Goal: Complete application form: Complete application form

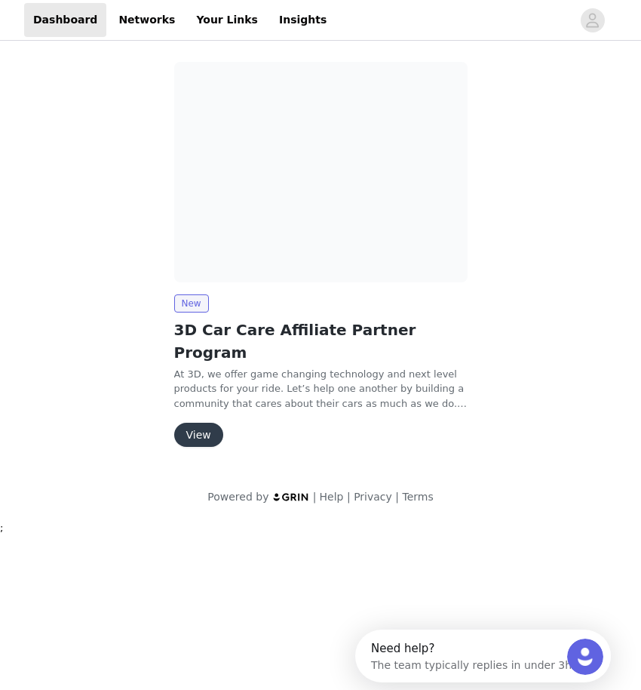
click at [199, 423] on button "View" at bounding box center [198, 435] width 49 height 24
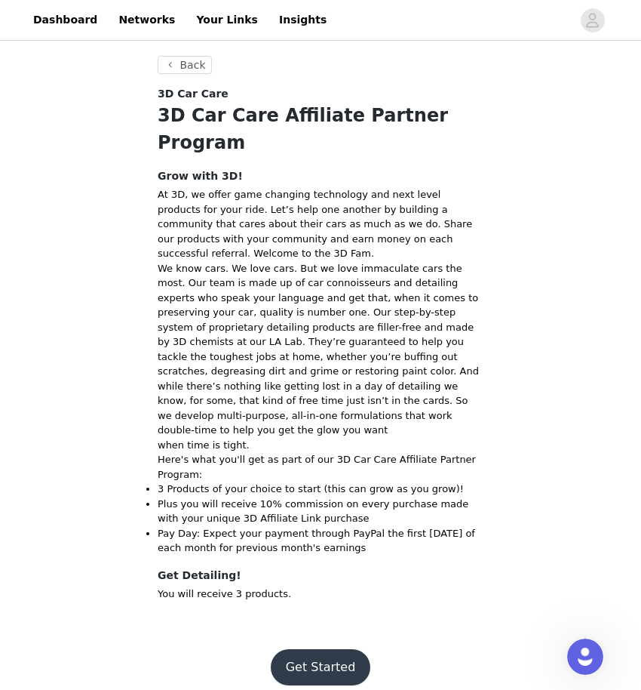
click at [328, 649] on button "Get Started" at bounding box center [321, 667] width 100 height 36
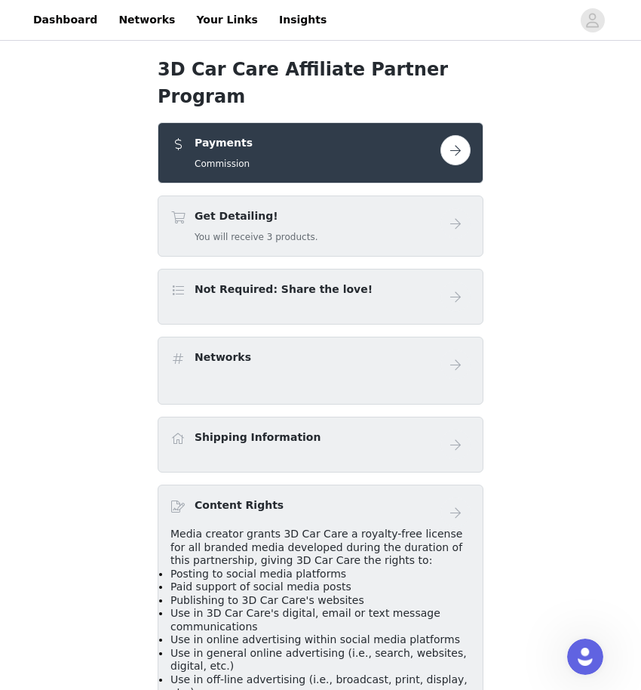
click at [448, 135] on button "button" at bounding box center [456, 150] width 30 height 30
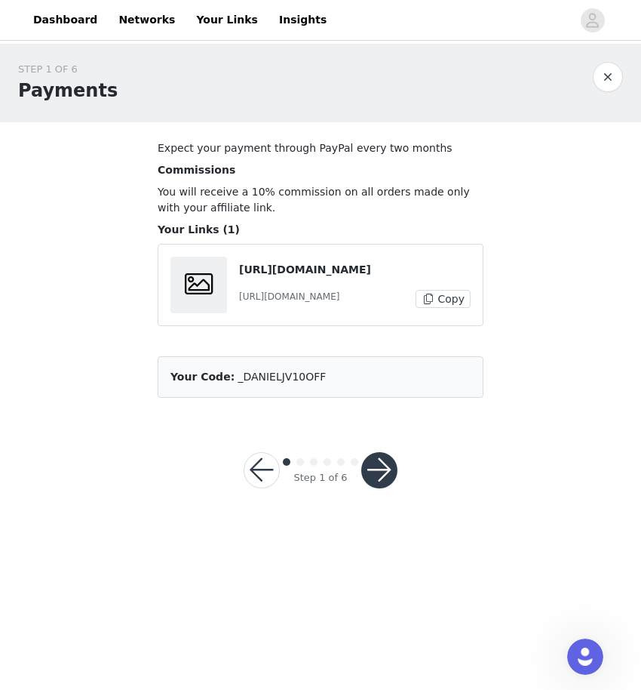
click at [373, 463] on button "button" at bounding box center [379, 470] width 36 height 36
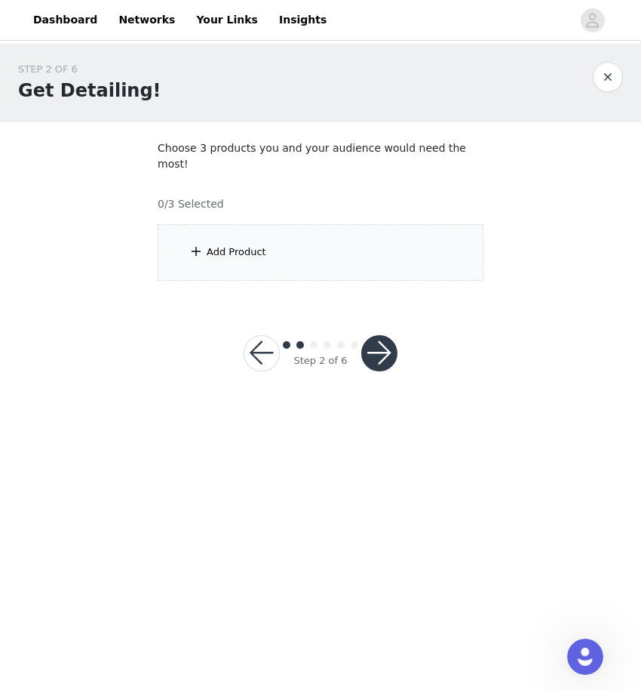
click at [268, 335] on button "button" at bounding box center [262, 353] width 36 height 36
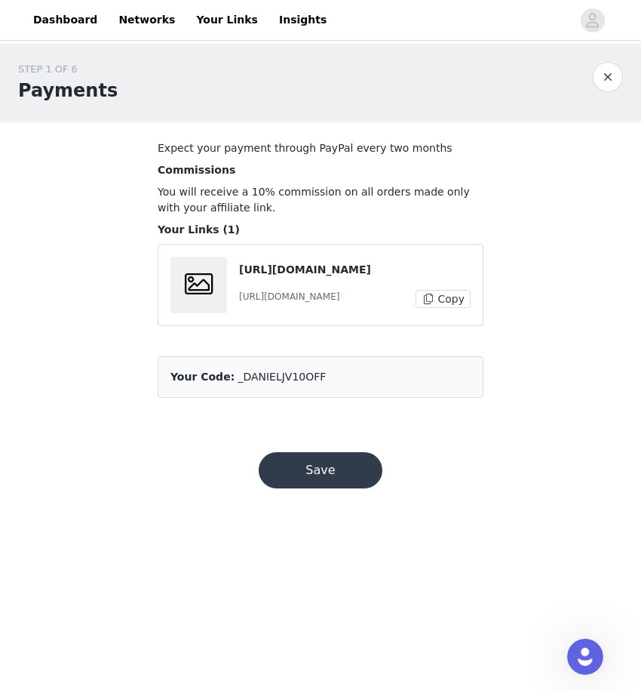
click at [453, 299] on div "[URL][DOMAIN_NAME] [URL][DOMAIN_NAME] Copy" at bounding box center [355, 285] width 232 height 46
click at [442, 325] on div "[URL][DOMAIN_NAME] [URL][DOMAIN_NAME] Copy" at bounding box center [321, 285] width 326 height 82
click at [459, 307] on button "Copy" at bounding box center [443, 299] width 55 height 18
click at [318, 468] on button "Save" at bounding box center [321, 470] width 124 height 36
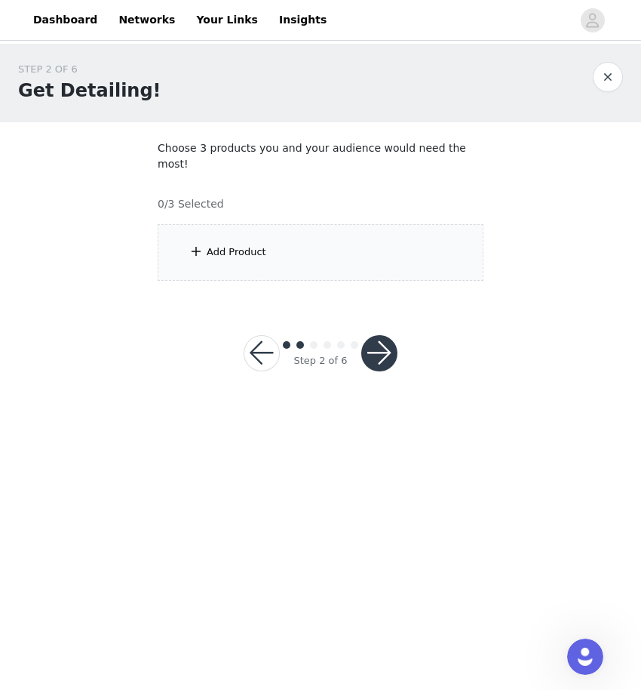
click at [237, 244] on div "Add Product" at bounding box center [237, 251] width 60 height 15
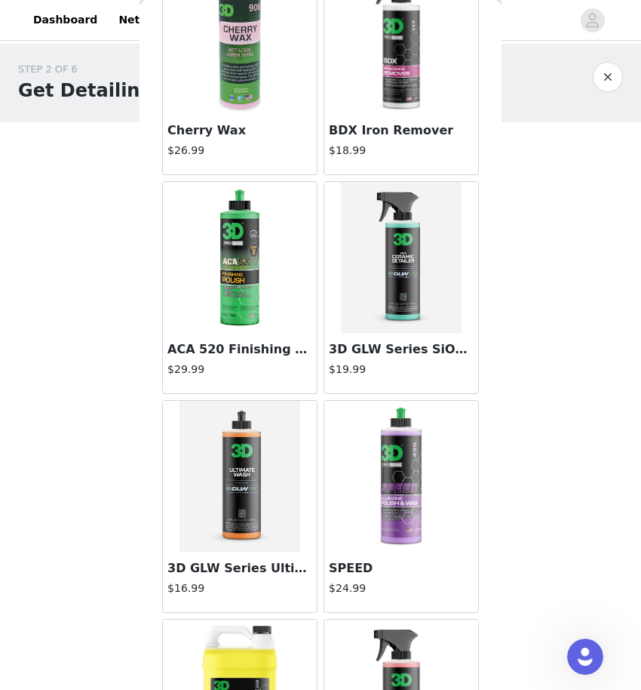
scroll to position [4485, 0]
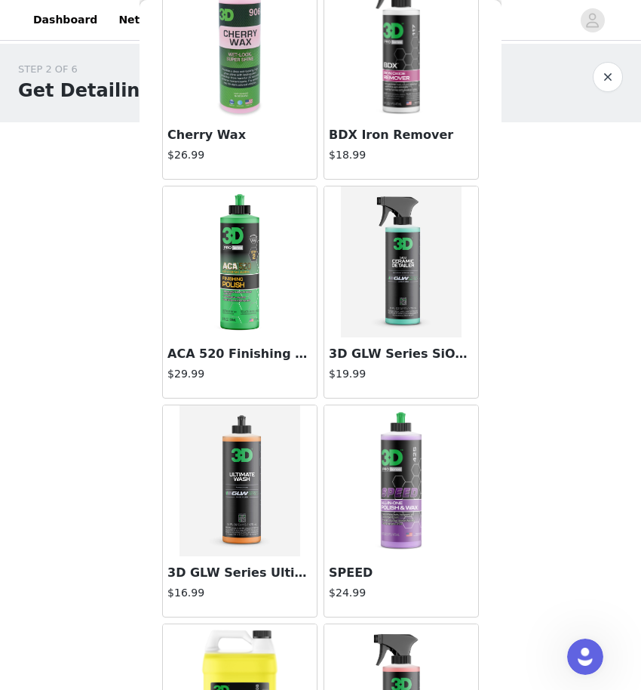
click at [370, 362] on h3 "3D GLW Series SiO2 Ceramic Detailer" at bounding box center [401, 354] width 145 height 18
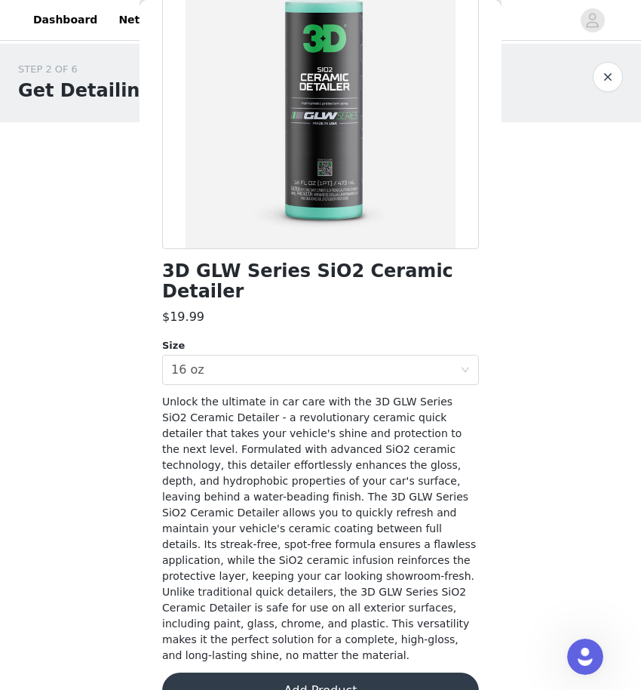
scroll to position [0, 0]
click at [295, 672] on button "Add Product" at bounding box center [320, 690] width 317 height 36
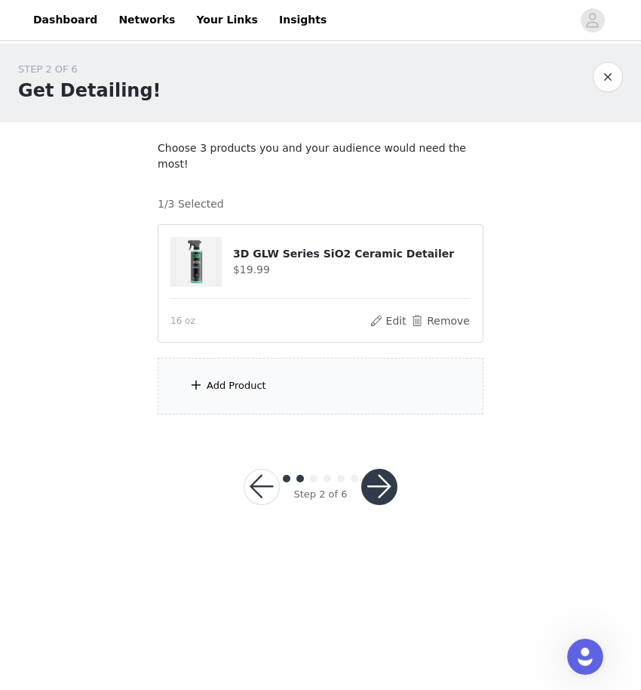
click at [235, 378] on div "Add Product" at bounding box center [237, 385] width 60 height 15
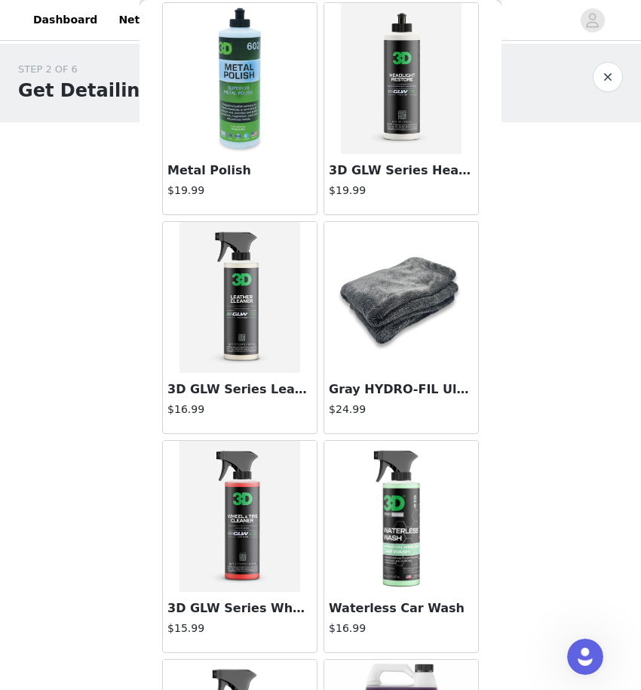
scroll to position [3508, 0]
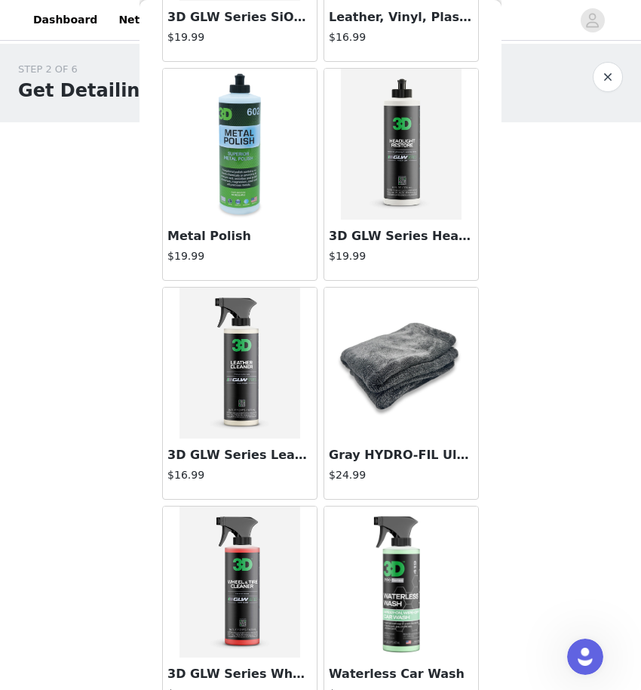
click at [367, 462] on h3 "Gray HYDRO-FIL Ultra-Thick 1200 GSM Premium Microfiber Towel" at bounding box center [401, 455] width 145 height 18
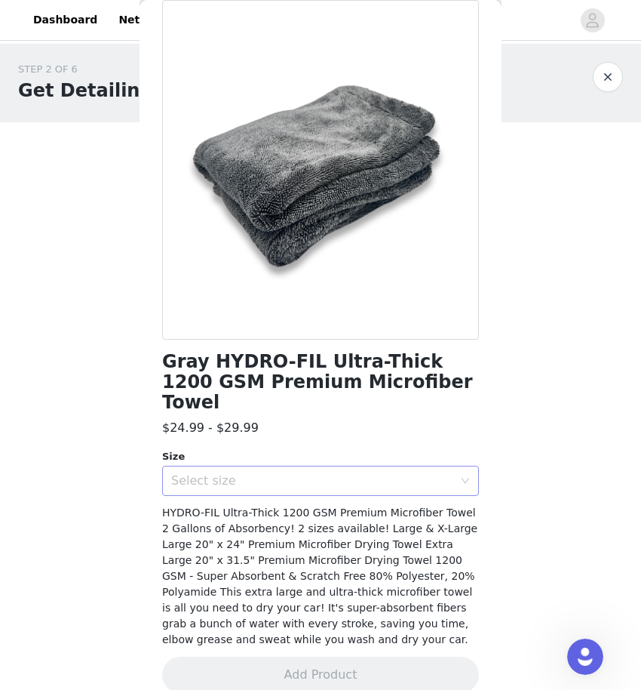
scroll to position [0, 0]
click at [285, 473] on div "Select size" at bounding box center [312, 480] width 282 height 15
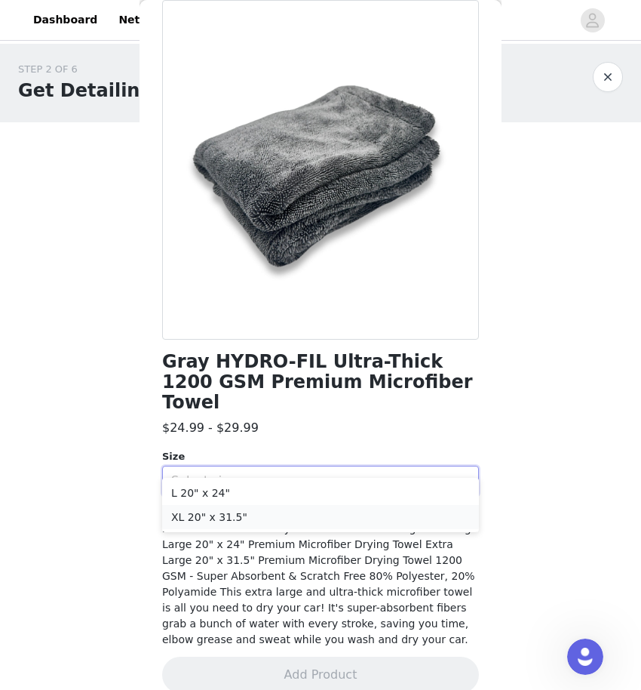
click at [268, 518] on li "XL 20" x 31.5"" at bounding box center [320, 517] width 317 height 24
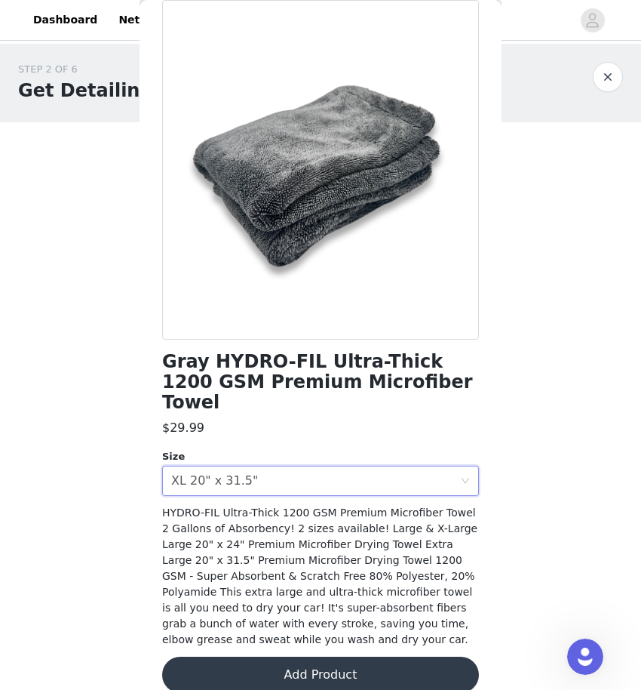
click at [358, 656] on button "Add Product" at bounding box center [320, 674] width 317 height 36
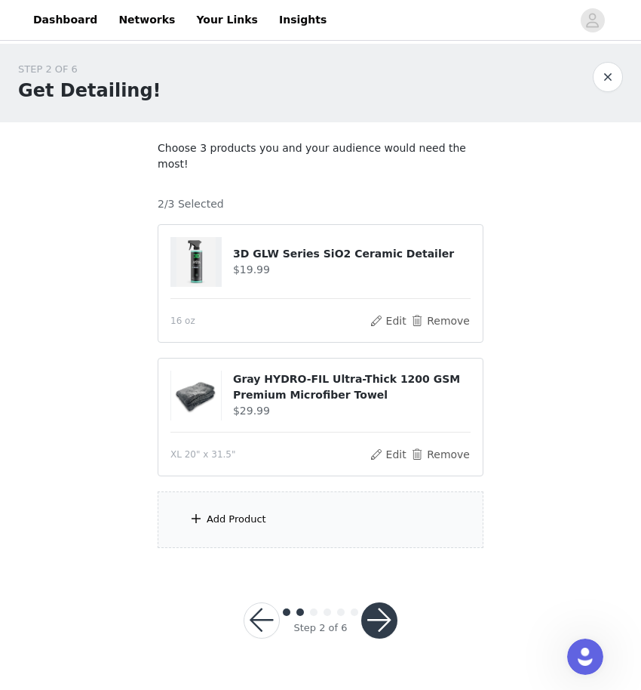
click at [275, 503] on div "Add Product" at bounding box center [321, 519] width 326 height 57
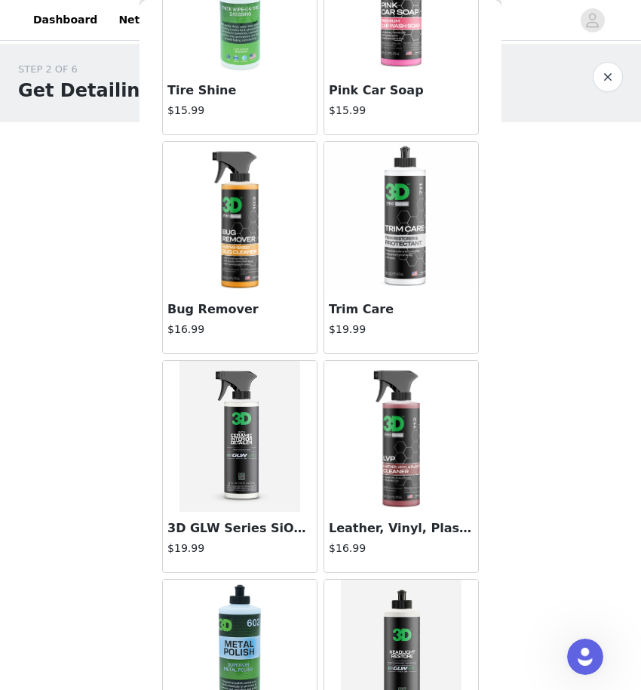
scroll to position [2994, 0]
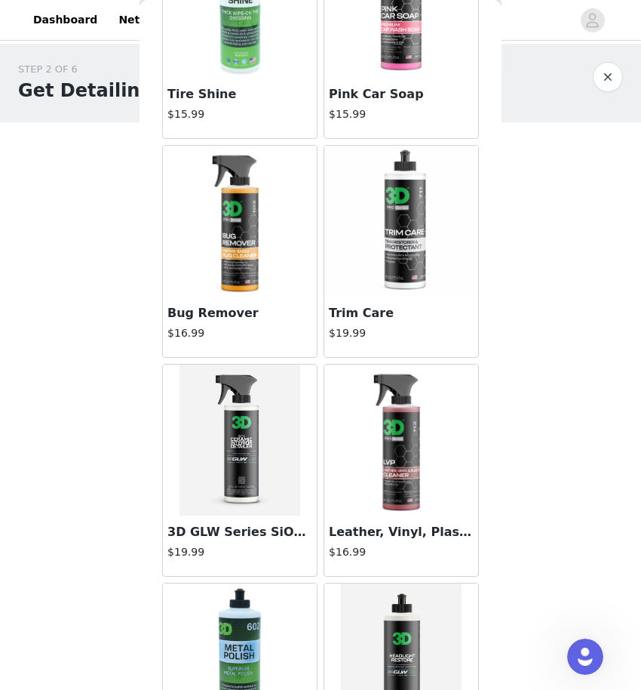
click at [247, 545] on h4 "$19.99" at bounding box center [239, 552] width 145 height 16
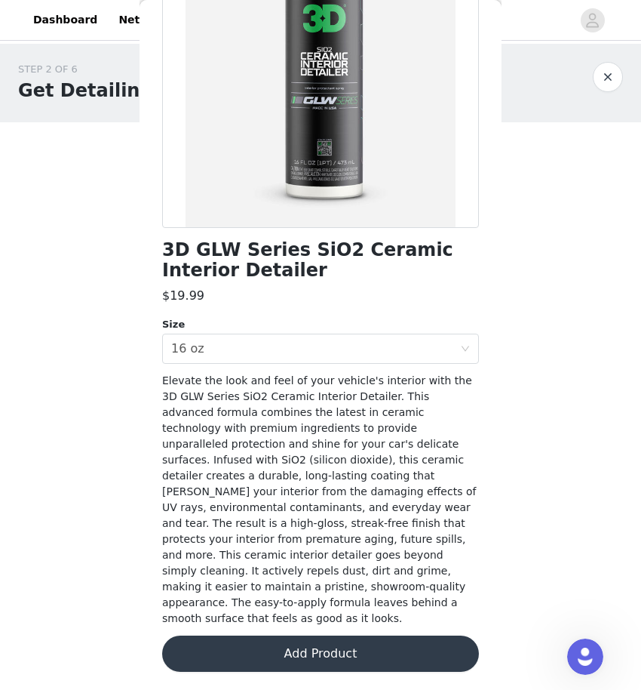
scroll to position [171, 0]
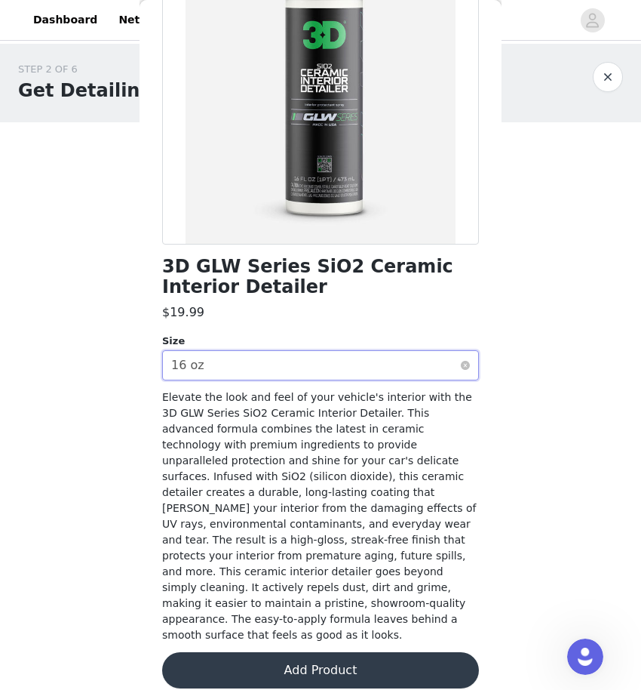
click at [257, 355] on div "Select size 16 oz" at bounding box center [315, 365] width 289 height 29
click at [389, 652] on button "Add Product" at bounding box center [320, 670] width 317 height 36
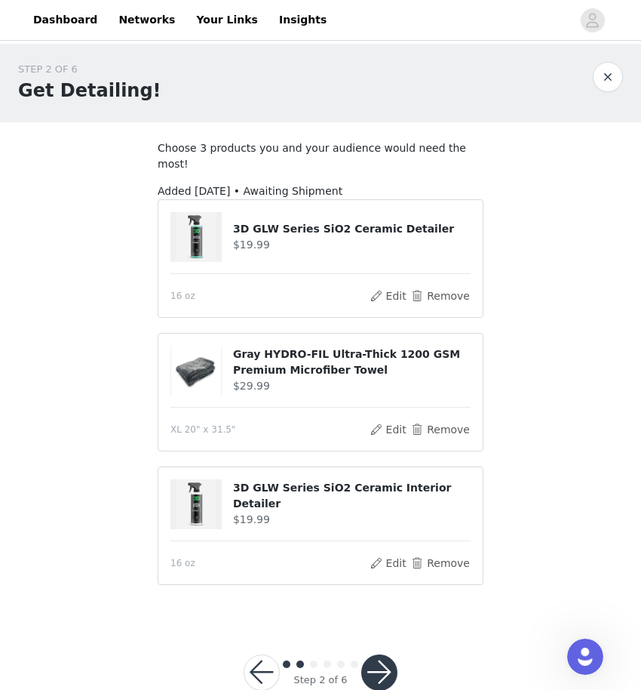
click at [389, 654] on button "button" at bounding box center [379, 672] width 36 height 36
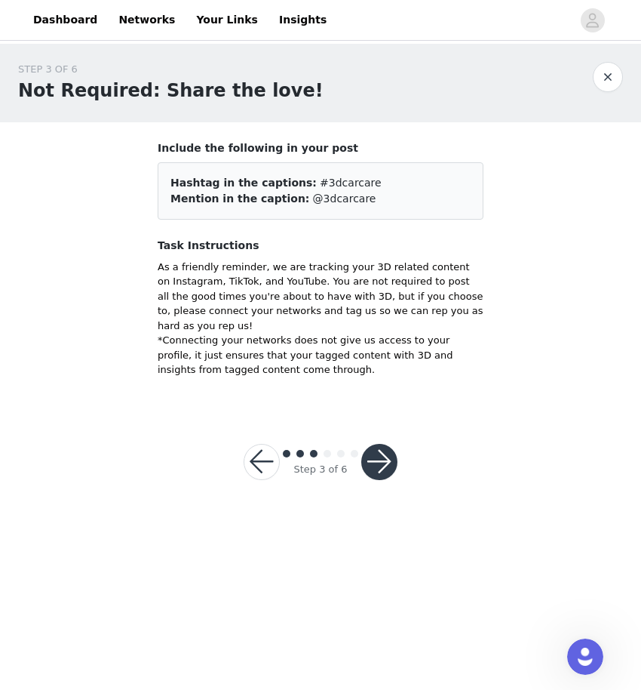
click at [386, 453] on button "button" at bounding box center [379, 462] width 36 height 36
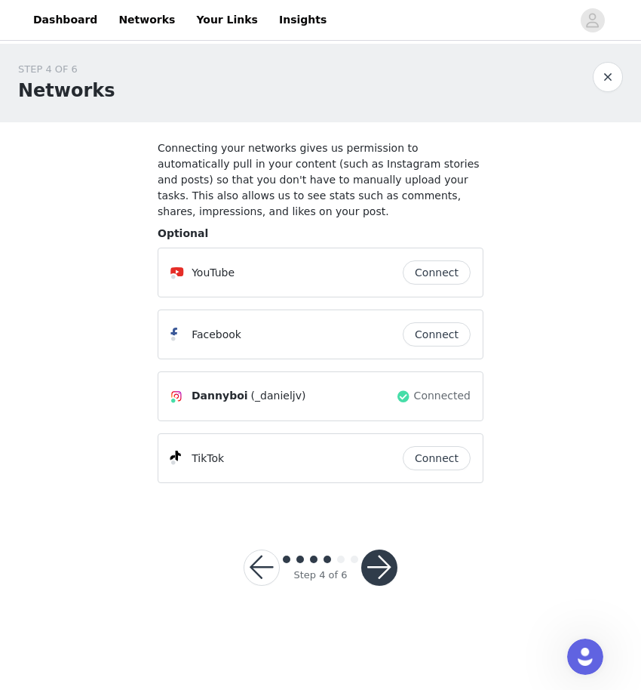
click at [436, 278] on button "Connect" at bounding box center [437, 272] width 68 height 24
click at [444, 463] on button "Connect" at bounding box center [437, 458] width 68 height 24
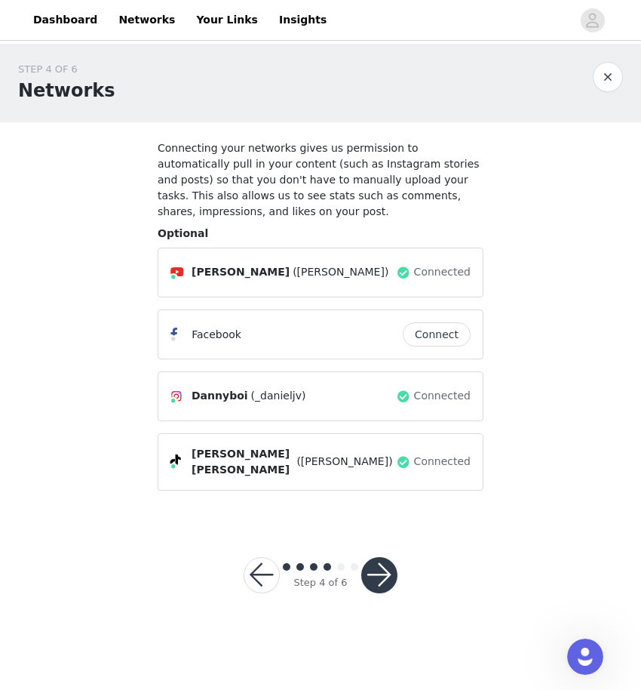
click at [396, 564] on button "button" at bounding box center [379, 575] width 36 height 36
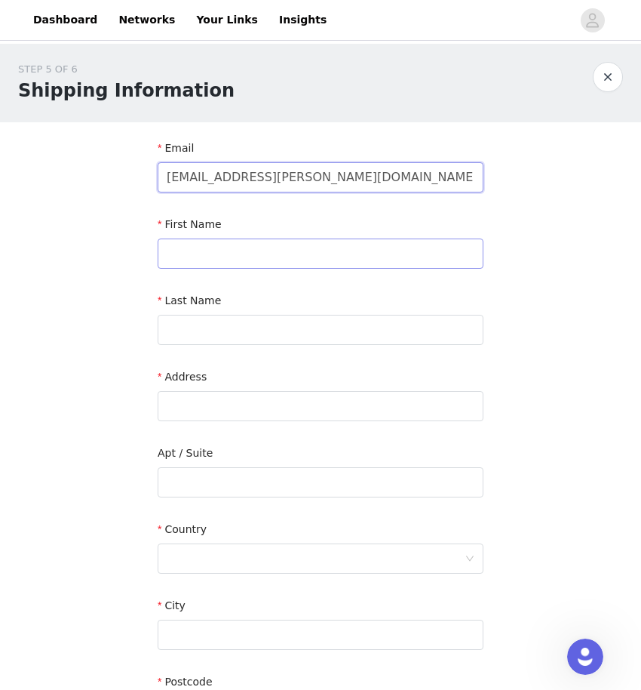
type input "[EMAIL_ADDRESS][PERSON_NAME][DOMAIN_NAME]"
type input "[PERSON_NAME]"
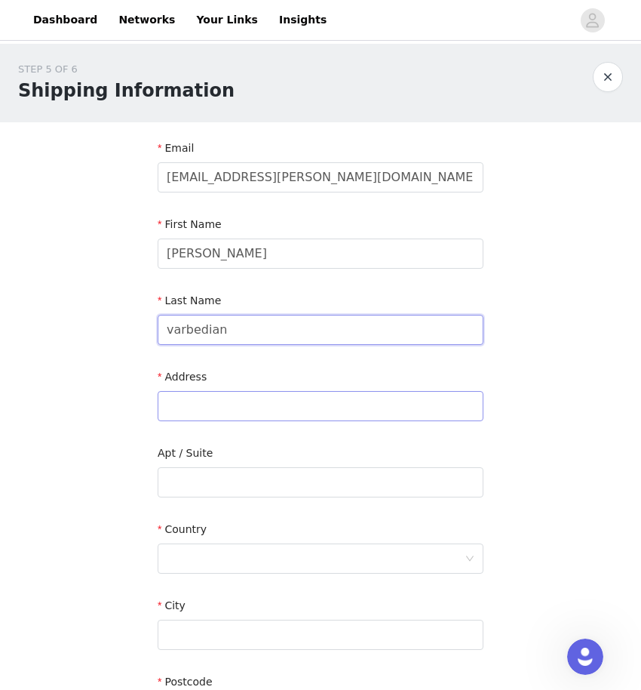
type input "varbedian"
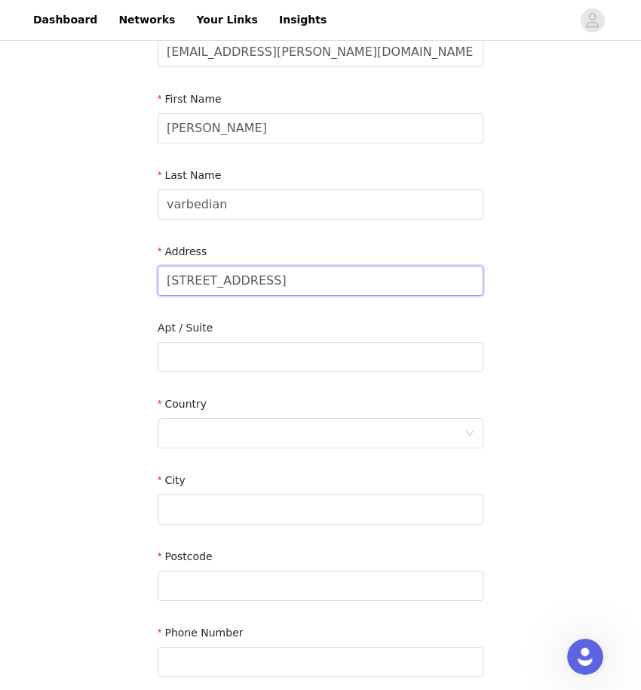
scroll to position [126, 0]
type input "[STREET_ADDRESS]"
click at [364, 440] on div at bounding box center [316, 432] width 298 height 29
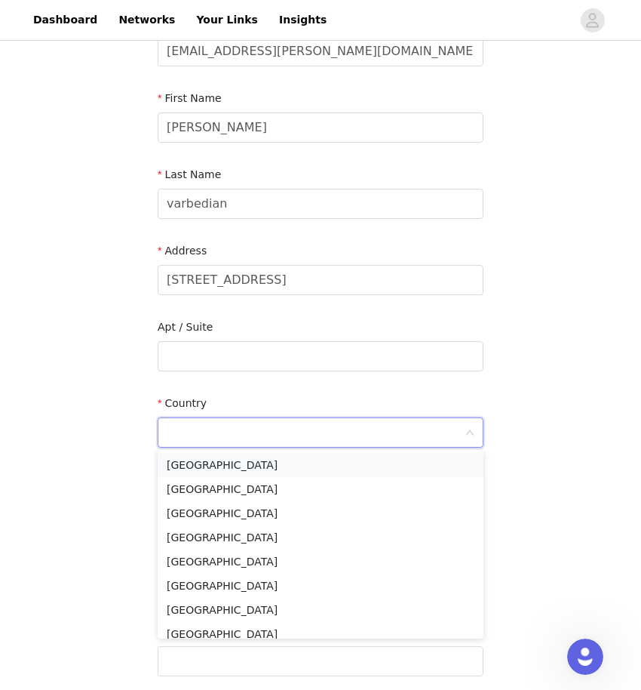
click at [327, 466] on li "[GEOGRAPHIC_DATA]" at bounding box center [321, 465] width 326 height 24
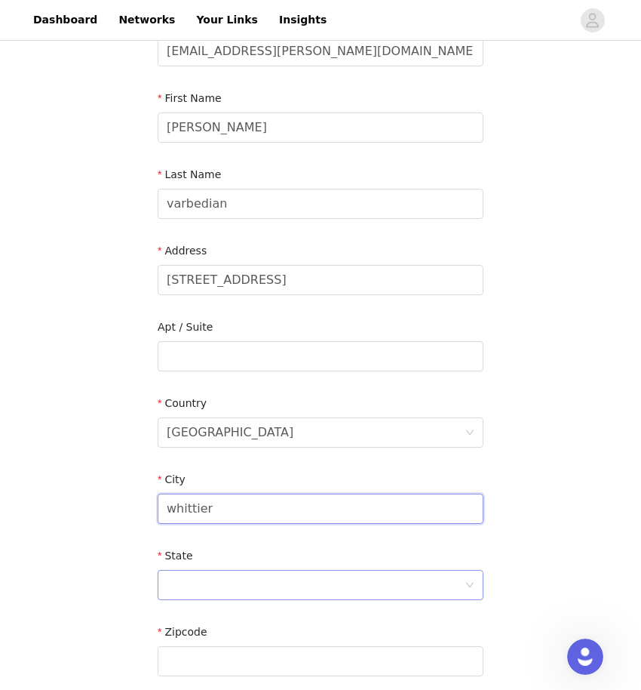
type input "whittier"
click at [250, 588] on div at bounding box center [316, 584] width 298 height 29
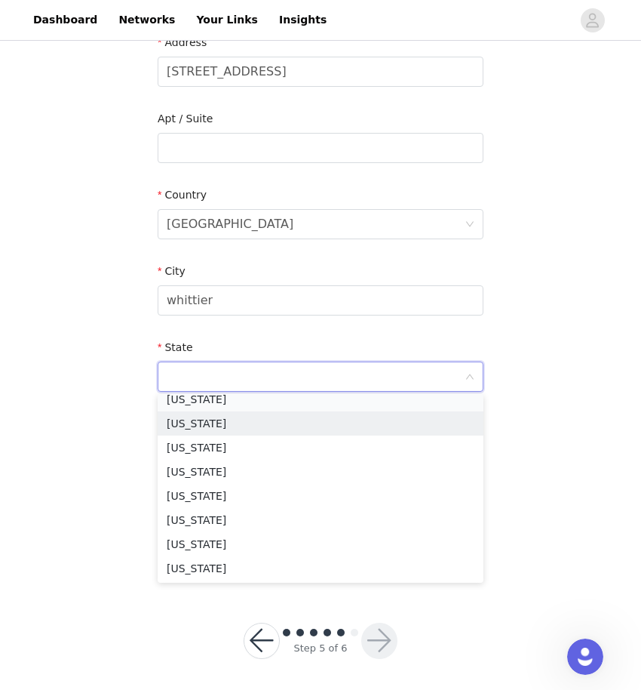
scroll to position [196, 0]
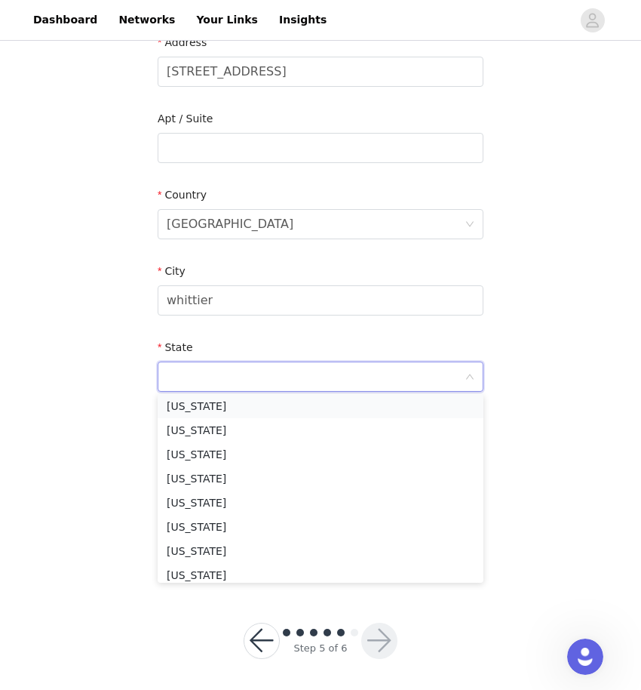
click at [257, 406] on li "[US_STATE]" at bounding box center [321, 406] width 326 height 24
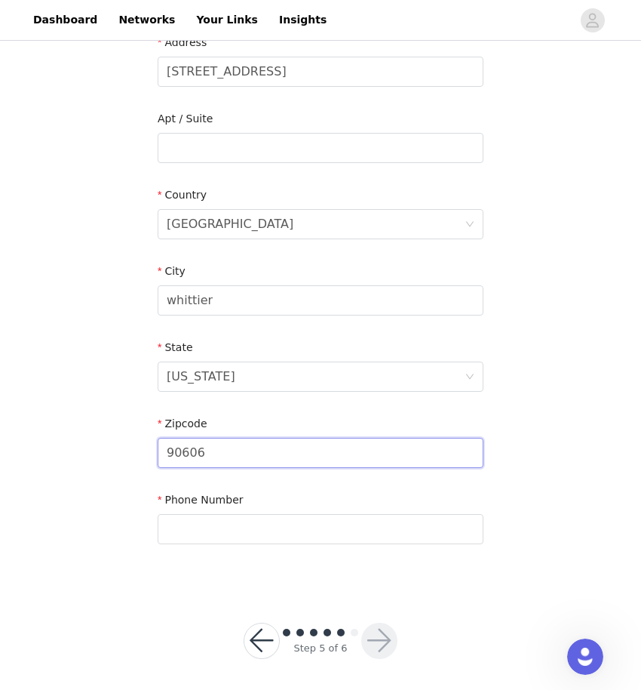
type input "90606"
click at [235, 544] on div "Phone Number" at bounding box center [321, 521] width 326 height 58
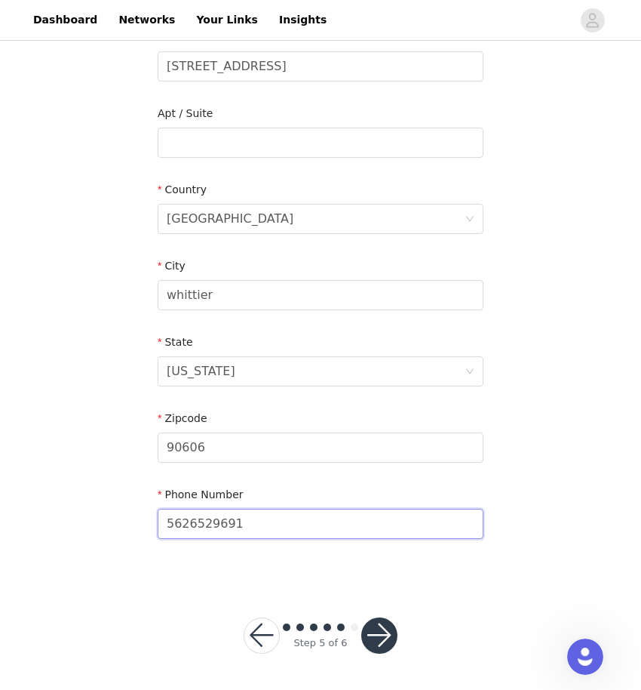
scroll to position [339, 0]
type input "5626529691"
click at [377, 640] on button "button" at bounding box center [379, 636] width 36 height 36
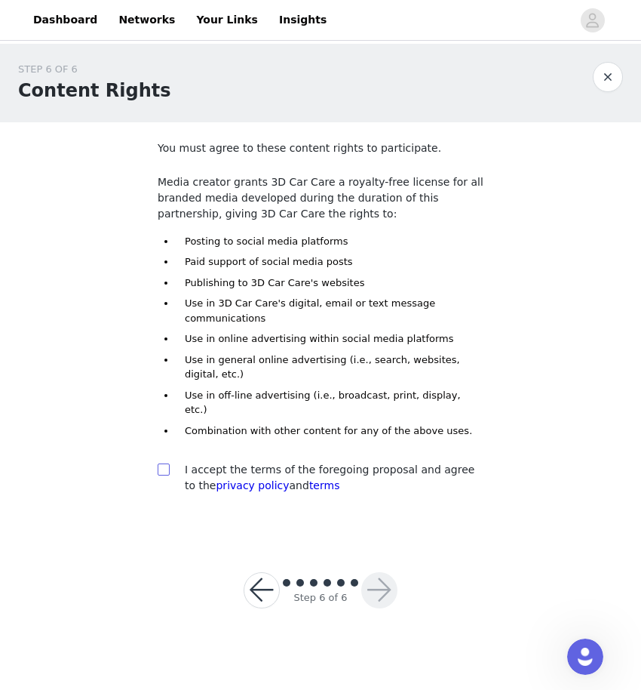
click at [165, 463] on input "checkbox" at bounding box center [163, 468] width 11 height 11
checkbox input "true"
click at [368, 572] on button "button" at bounding box center [379, 590] width 36 height 36
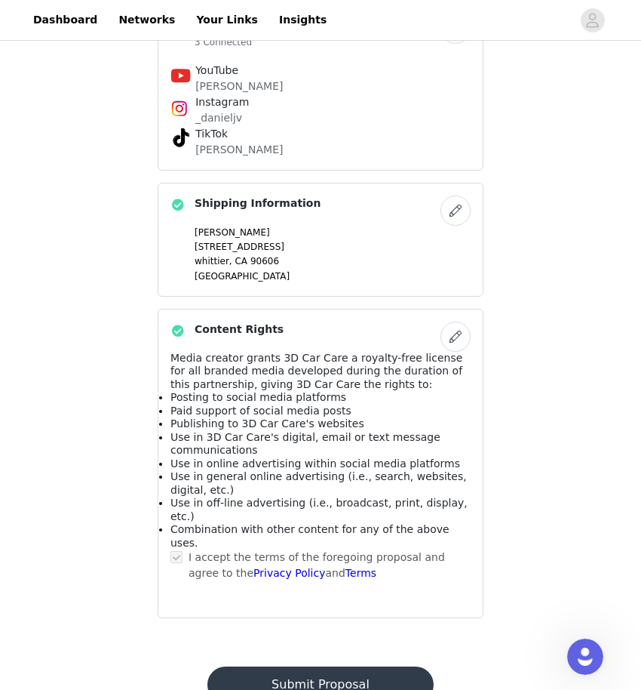
scroll to position [526, 0]
click at [370, 667] on button "Submit Proposal" at bounding box center [320, 685] width 226 height 36
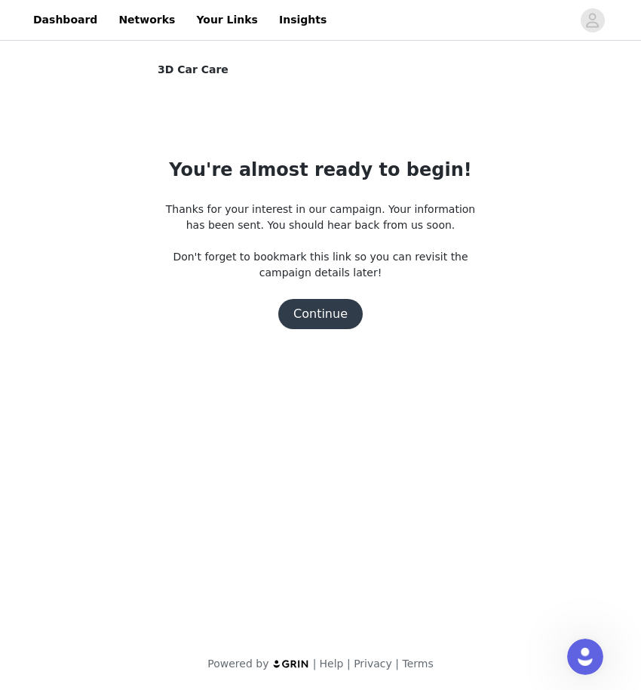
click at [333, 314] on button "Continue" at bounding box center [320, 314] width 85 height 30
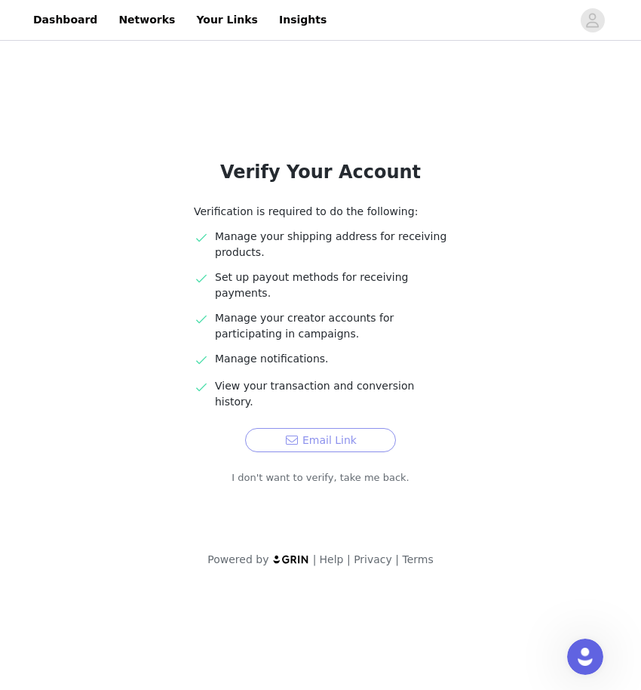
click at [327, 428] on button "Email Link" at bounding box center [320, 440] width 151 height 24
